Goal: Task Accomplishment & Management: Manage account settings

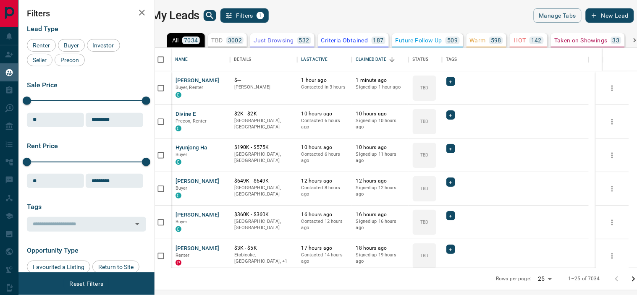
scroll to position [213, 471]
drag, startPoint x: 232, startPoint y: 40, endPoint x: 97, endPoint y: 69, distance: 138.4
click at [232, 40] on div "TBD 3002" at bounding box center [228, 41] width 32 height 8
click at [42, 58] on span "Seller" at bounding box center [40, 60] width 20 height 7
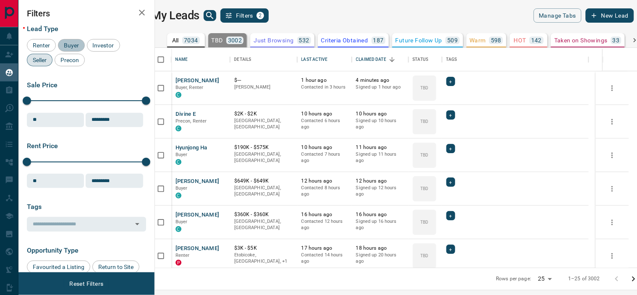
click at [65, 43] on span "Buyer" at bounding box center [71, 45] width 21 height 7
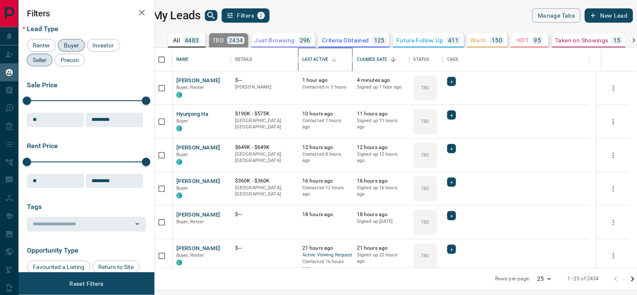
click at [328, 60] on div "Last Active" at bounding box center [315, 60] width 26 height 24
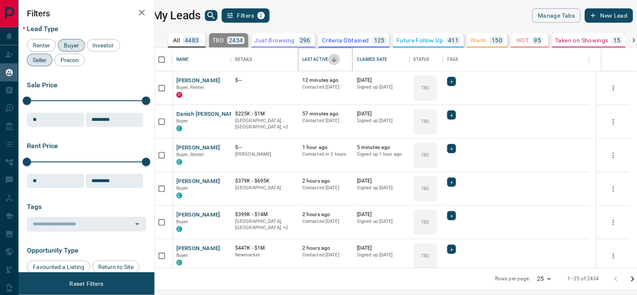
click at [338, 59] on icon "Sort" at bounding box center [335, 60] width 8 height 8
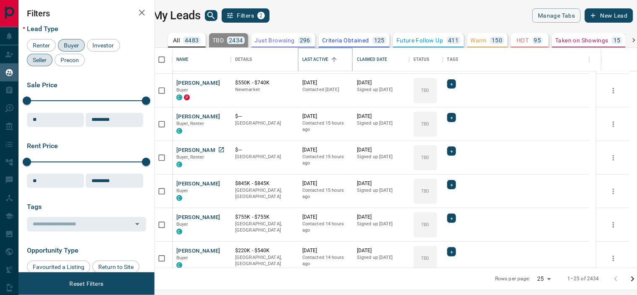
scroll to position [0, 0]
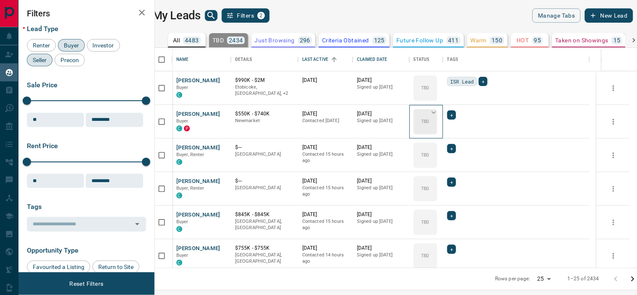
click at [438, 114] on icon at bounding box center [434, 112] width 8 height 8
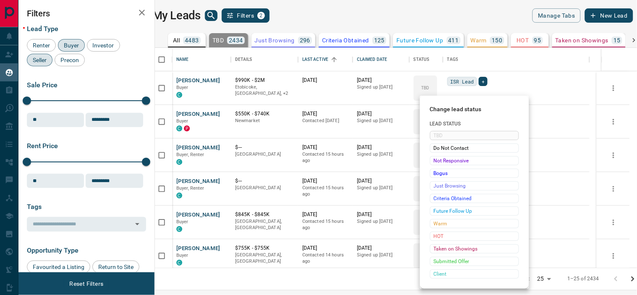
click at [336, 7] on div at bounding box center [318, 147] width 637 height 295
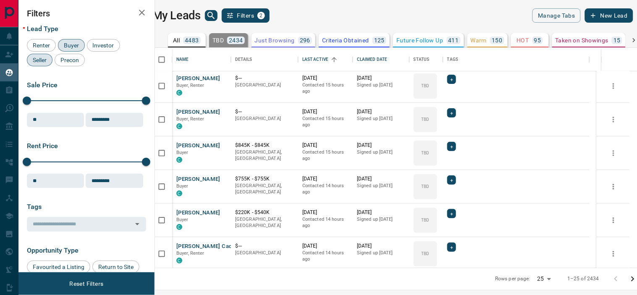
scroll to position [70, 0]
click at [438, 78] on icon at bounding box center [434, 76] width 8 height 8
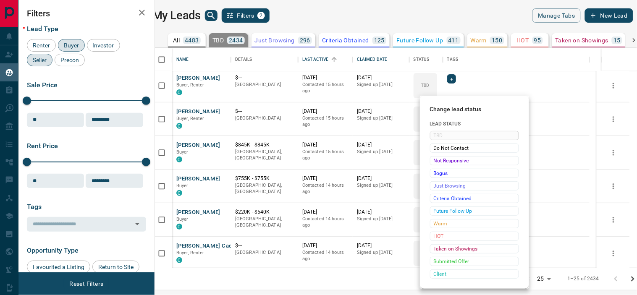
drag, startPoint x: 452, startPoint y: 11, endPoint x: 430, endPoint y: 55, distance: 48.8
click at [451, 11] on div at bounding box center [318, 147] width 637 height 295
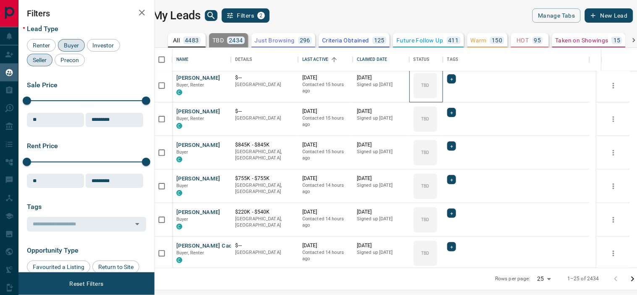
scroll to position [67, 0]
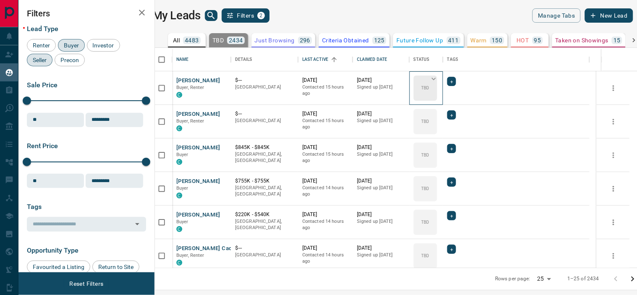
click at [438, 81] on icon at bounding box center [434, 79] width 8 height 8
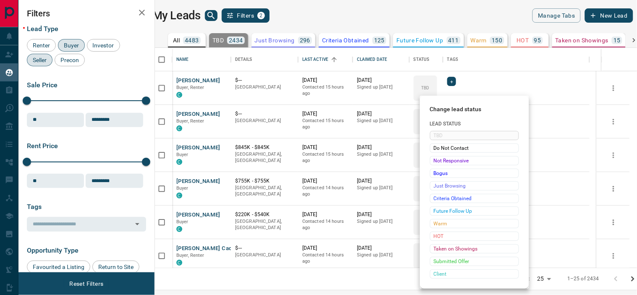
click at [346, 17] on div at bounding box center [318, 147] width 637 height 295
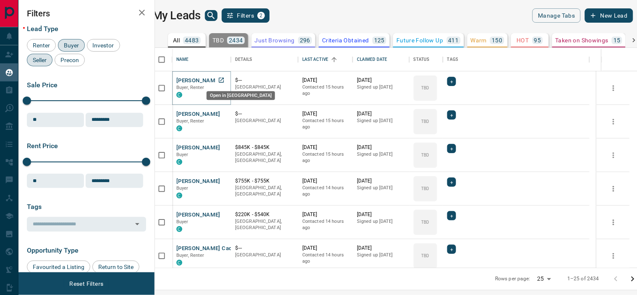
click at [225, 81] on icon "Open in New Tab" at bounding box center [221, 80] width 7 height 7
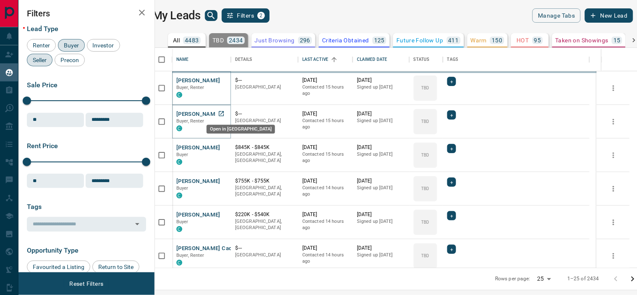
click at [225, 112] on icon "Open in New Tab" at bounding box center [221, 113] width 7 height 7
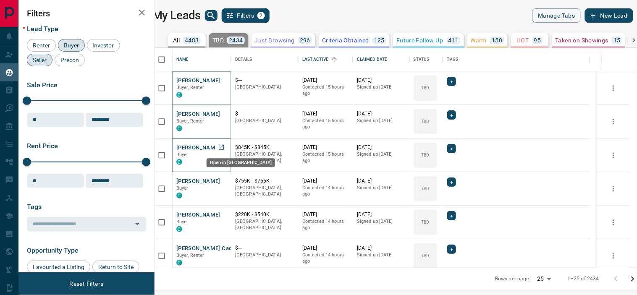
click at [225, 148] on icon "Open in New Tab" at bounding box center [221, 147] width 7 height 7
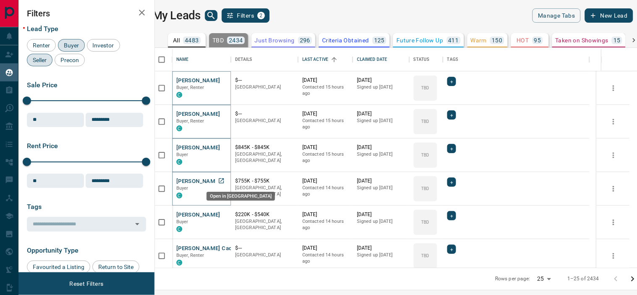
click at [225, 181] on icon "Open in New Tab" at bounding box center [221, 181] width 7 height 7
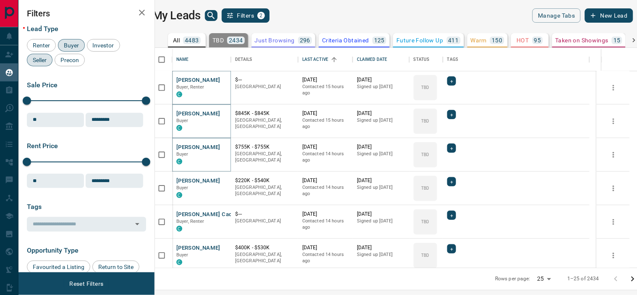
scroll to position [122, 0]
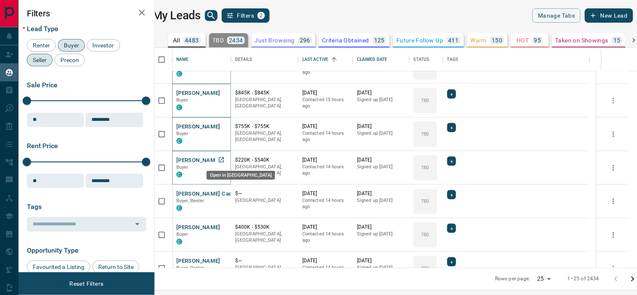
click at [225, 159] on icon "Open in New Tab" at bounding box center [221, 160] width 7 height 7
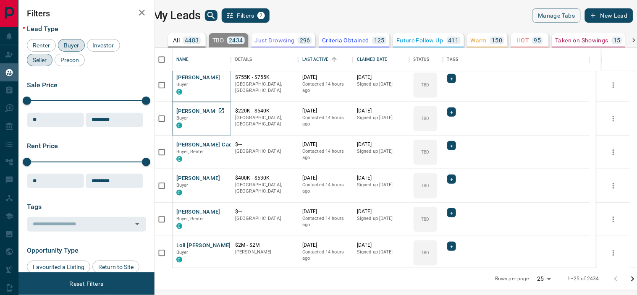
scroll to position [171, 0]
click at [225, 141] on icon "Open in New Tab" at bounding box center [221, 144] width 7 height 7
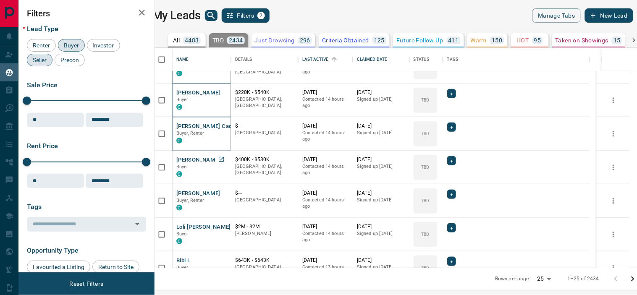
scroll to position [215, 0]
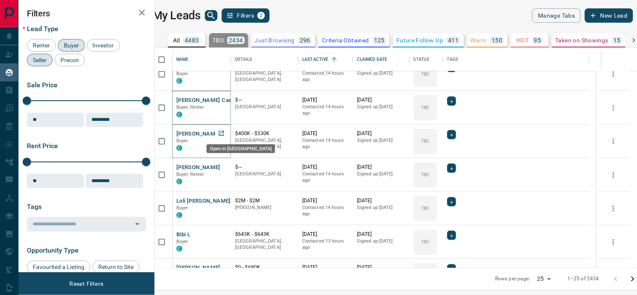
click at [224, 133] on icon "Open in New Tab" at bounding box center [221, 133] width 5 height 5
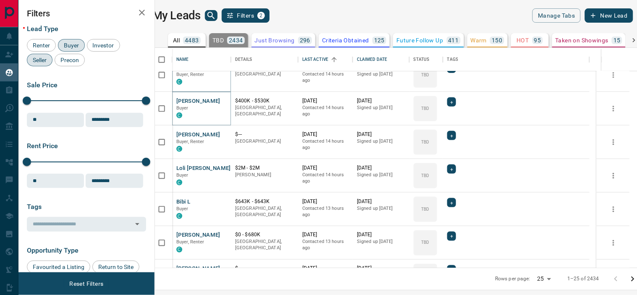
scroll to position [249, 0]
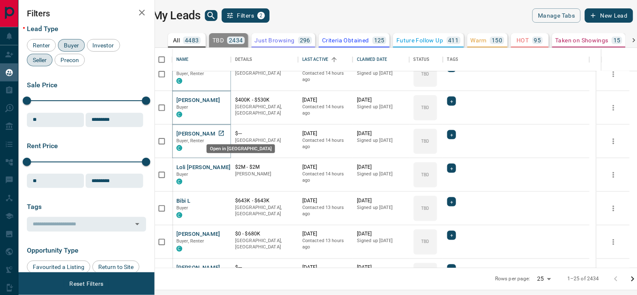
click at [225, 131] on icon "Open in New Tab" at bounding box center [221, 133] width 7 height 7
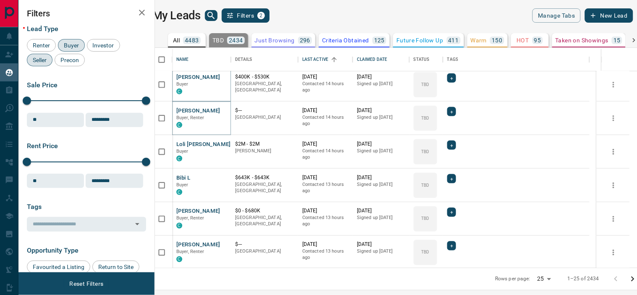
scroll to position [273, 0]
click at [224, 141] on icon "Open in New Tab" at bounding box center [221, 143] width 5 height 5
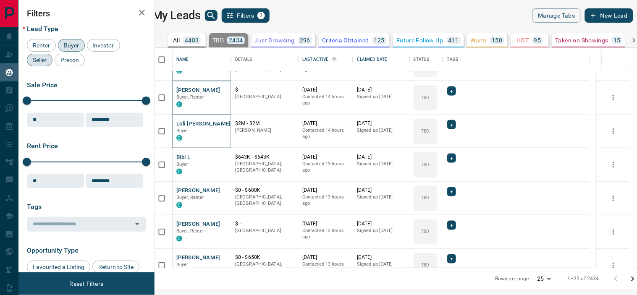
scroll to position [293, 0]
click at [225, 154] on icon "Open in New Tab" at bounding box center [221, 156] width 7 height 7
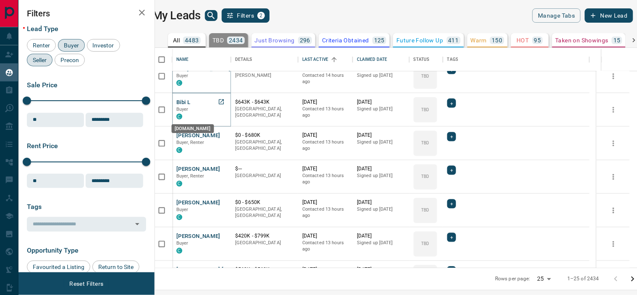
scroll to position [349, 0]
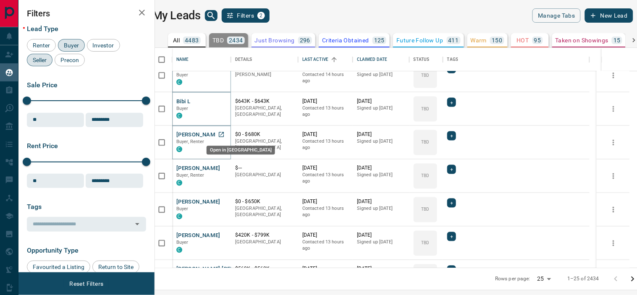
click at [225, 136] on icon "Open in New Tab" at bounding box center [221, 134] width 7 height 7
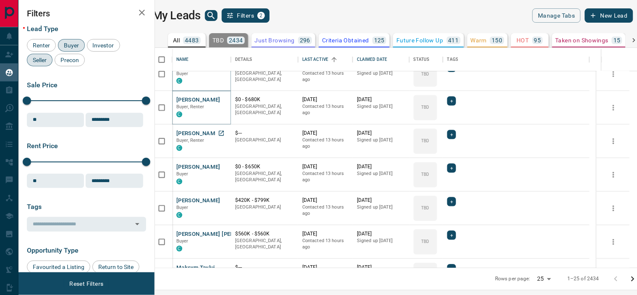
scroll to position [384, 0]
click at [225, 133] on icon "Open in New Tab" at bounding box center [221, 133] width 7 height 7
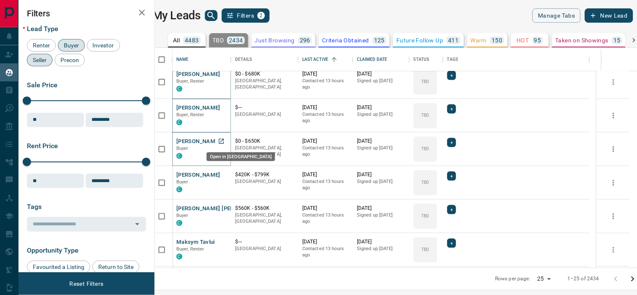
drag, startPoint x: 228, startPoint y: 139, endPoint x: 209, endPoint y: 123, distance: 24.5
click at [225, 139] on icon "Open in New Tab" at bounding box center [221, 141] width 7 height 7
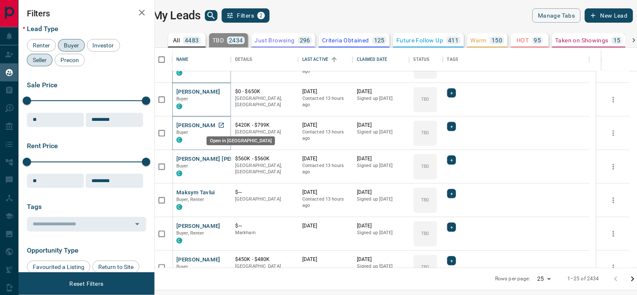
drag, startPoint x: 227, startPoint y: 123, endPoint x: 159, endPoint y: 102, distance: 71.1
click at [225, 123] on icon "Open in New Tab" at bounding box center [221, 125] width 7 height 7
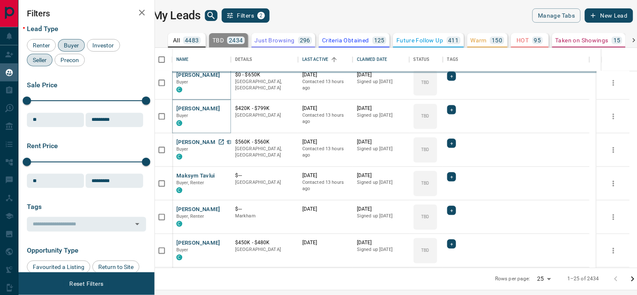
scroll to position [476, 0]
click at [225, 139] on icon "Open in New Tab" at bounding box center [221, 142] width 7 height 7
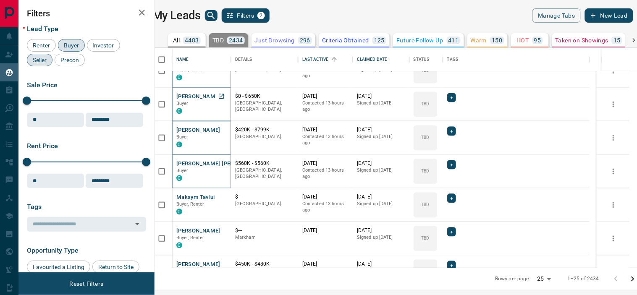
scroll to position [450, 0]
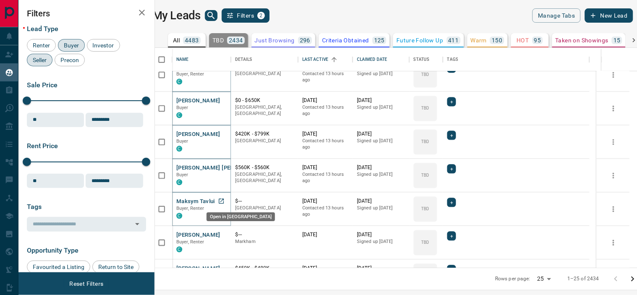
click at [225, 200] on icon "Open in New Tab" at bounding box center [221, 201] width 7 height 7
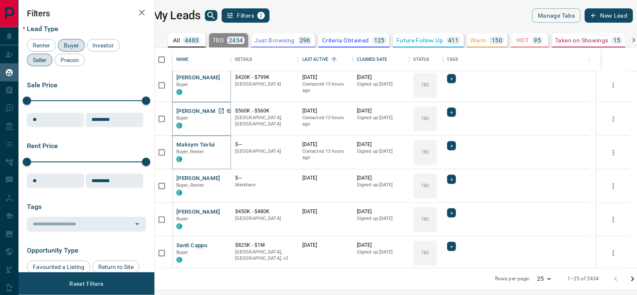
scroll to position [509, 0]
